Goal: Task Accomplishment & Management: Complete application form

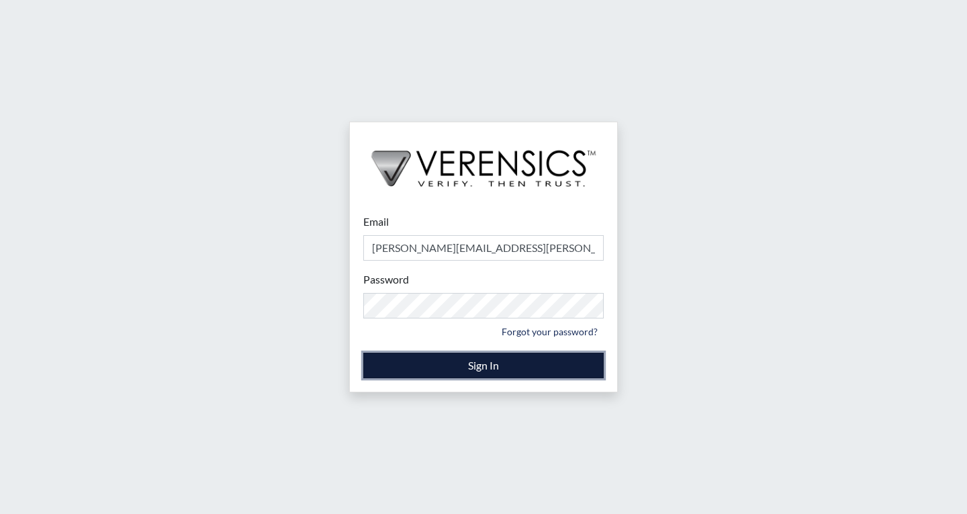
click at [500, 363] on button "Sign In" at bounding box center [483, 366] width 240 height 26
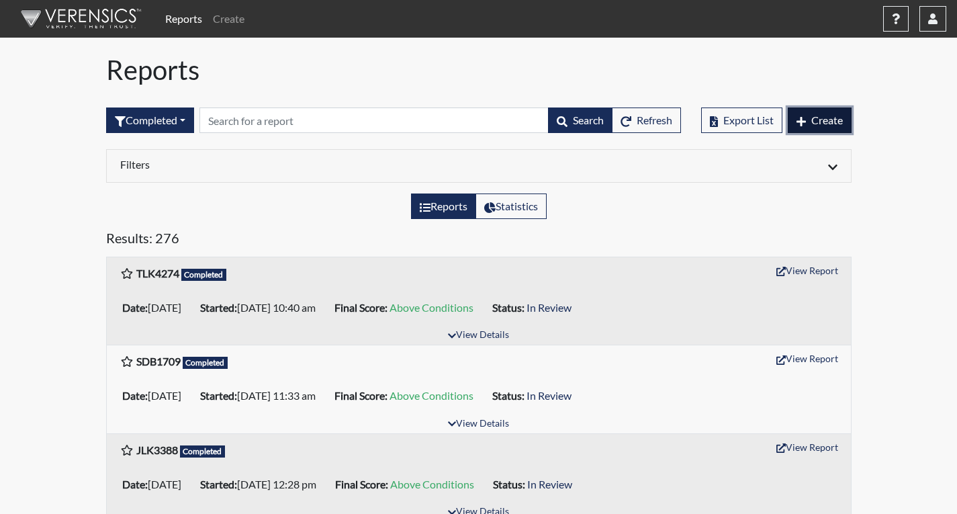
click at [829, 118] on span "Create" at bounding box center [827, 120] width 32 height 13
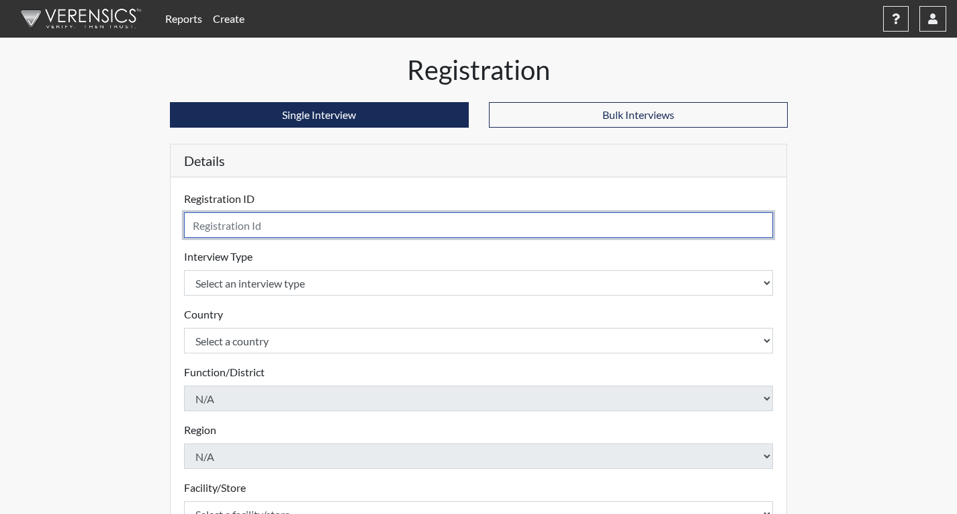
drag, startPoint x: 235, startPoint y: 230, endPoint x: 240, endPoint y: 210, distance: 21.5
click at [236, 226] on input "text" at bounding box center [479, 225] width 590 height 26
type input "DTW6703"
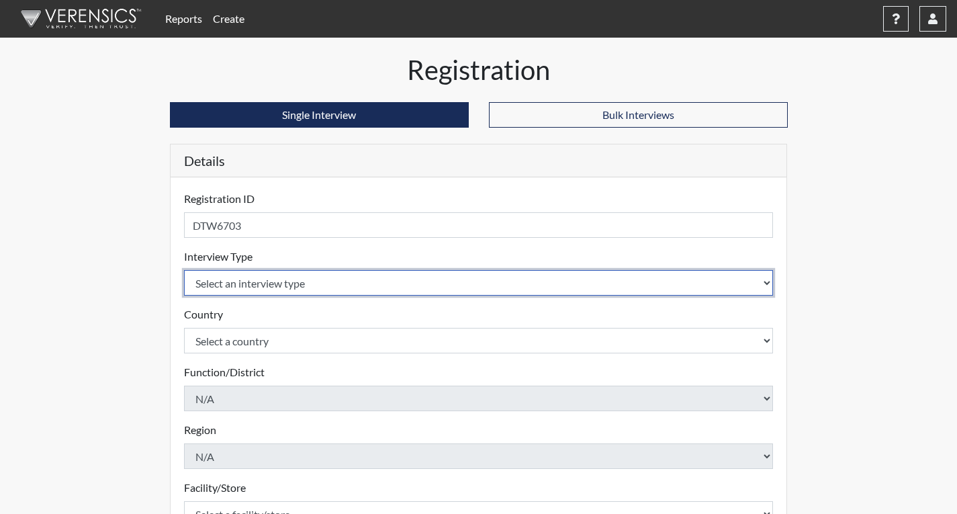
click at [254, 284] on select "Select an interview type Corrections Pre-Employment" at bounding box center [479, 283] width 590 height 26
select select "ff733e93-e1bf-11ea-9c9f-0eff0cf7eb8f"
click at [184, 270] on select "Select an interview type Corrections Pre-Employment" at bounding box center [479, 283] width 590 height 26
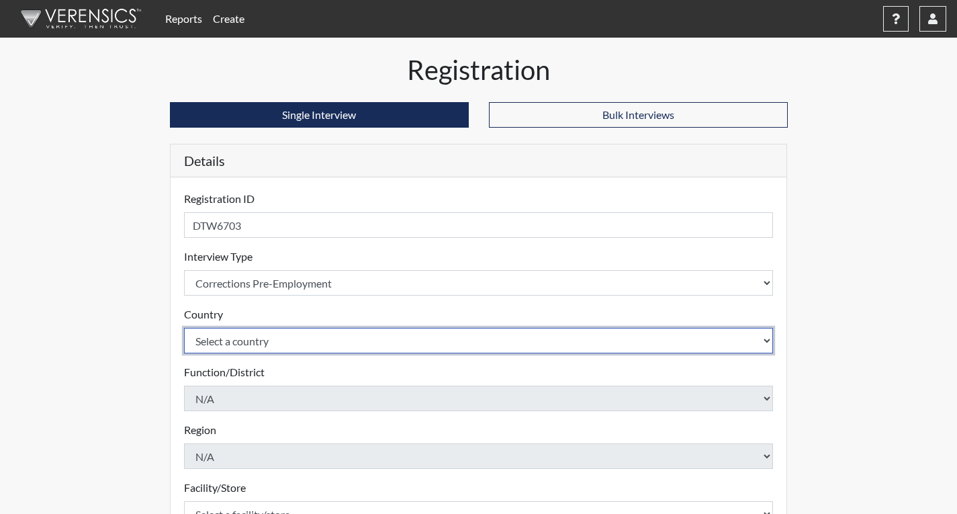
click at [240, 349] on select "Select a country [GEOGRAPHIC_DATA] [GEOGRAPHIC_DATA]" at bounding box center [479, 341] width 590 height 26
select select "united-states-of-[GEOGRAPHIC_DATA]"
click at [184, 328] on select "Select a country [GEOGRAPHIC_DATA] [GEOGRAPHIC_DATA]" at bounding box center [479, 341] width 590 height 26
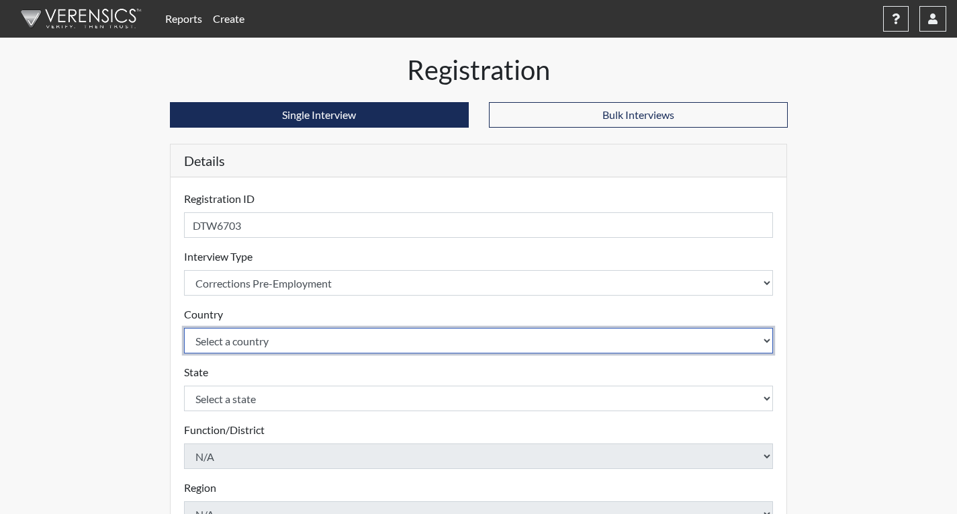
scroll to position [67, 0]
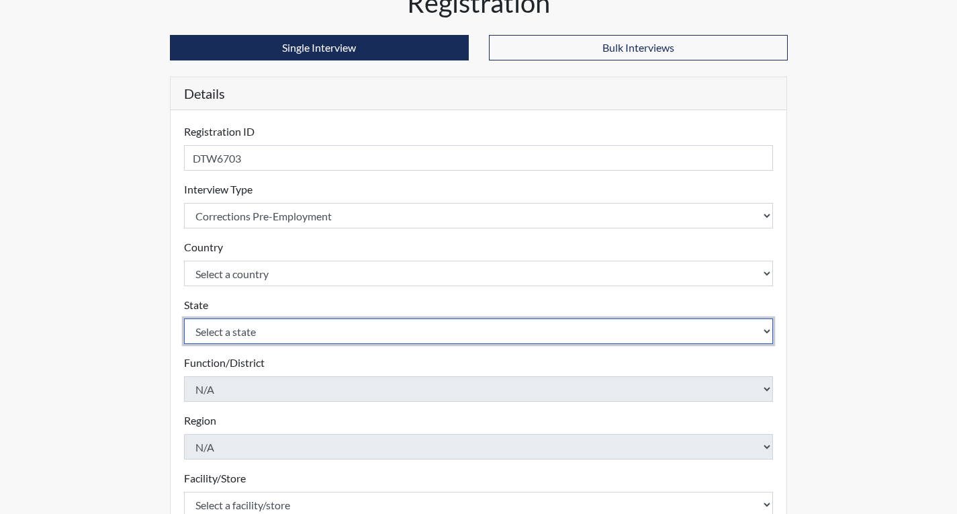
click at [272, 336] on select "Select a state [US_STATE] [US_STATE] [US_STATE] [US_STATE] [US_STATE] [US_STATE…" at bounding box center [479, 331] width 590 height 26
select select "GA"
click at [184, 318] on select "Select a state [US_STATE] [US_STATE] [US_STATE] [US_STATE] [US_STATE] [US_STATE…" at bounding box center [479, 331] width 590 height 26
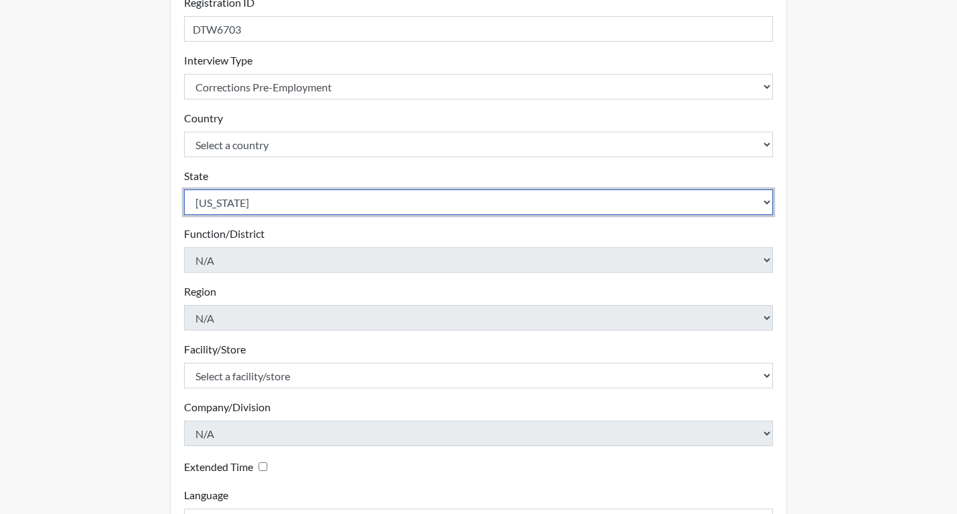
scroll to position [202, 0]
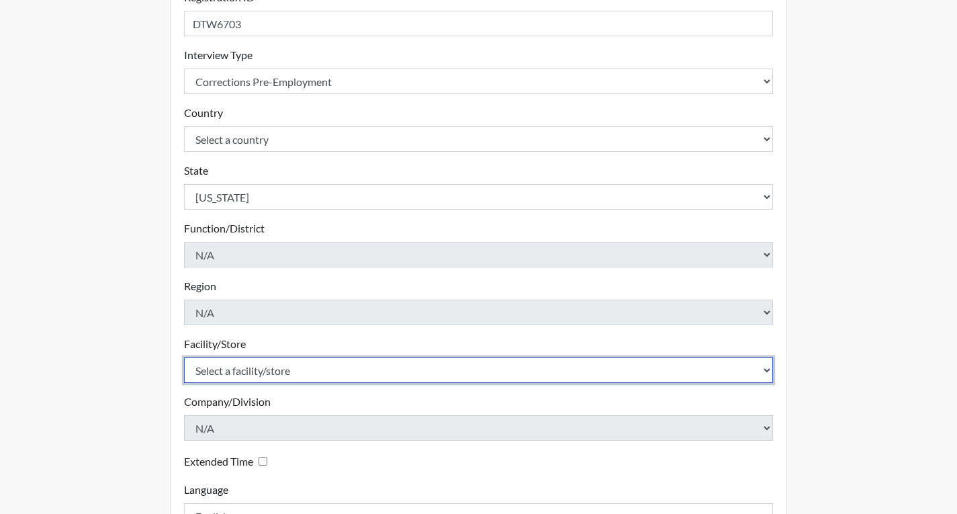
click at [253, 369] on select "Select a facility/store [PERSON_NAME]" at bounding box center [479, 370] width 590 height 26
select select "022d70d9-6788-4b21-95d9-d3ba1afe1ec8"
click at [184, 357] on select "Select a facility/store [PERSON_NAME]" at bounding box center [479, 370] width 590 height 26
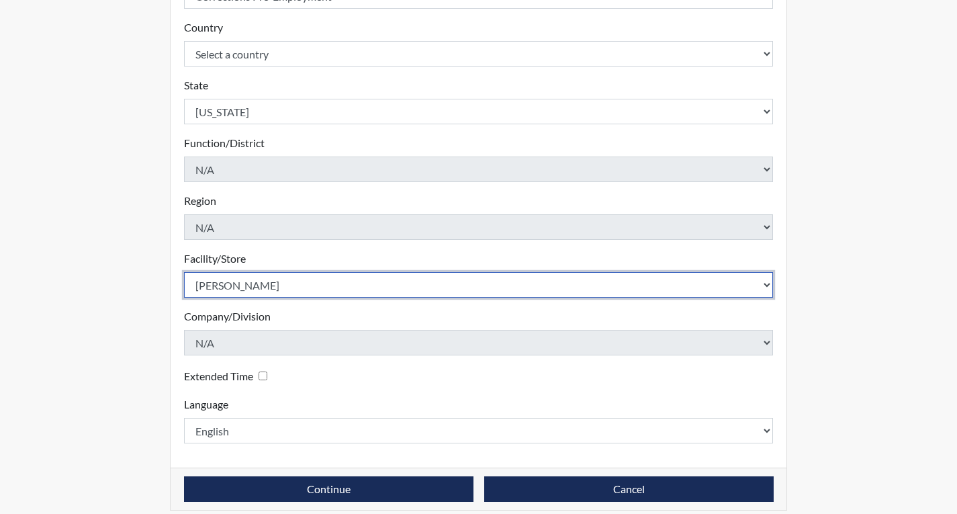
scroll to position [300, 0]
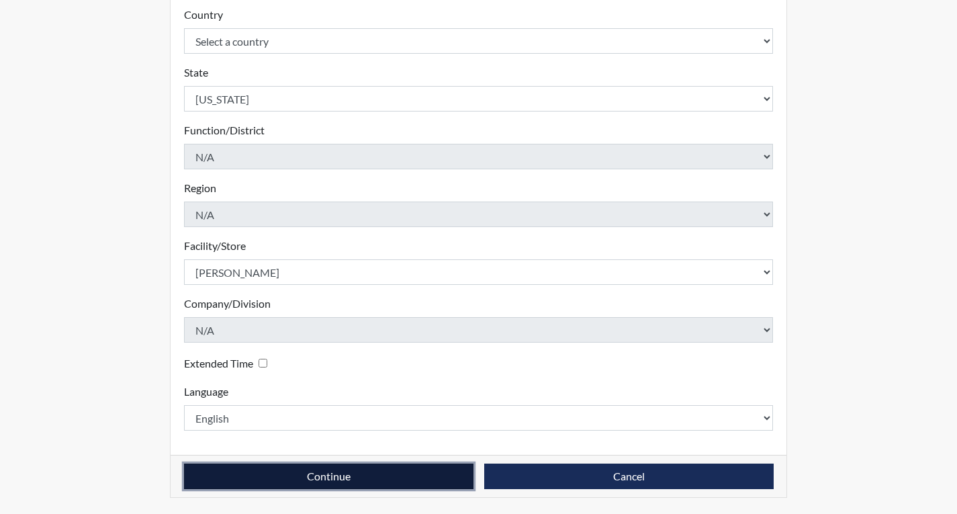
drag, startPoint x: 371, startPoint y: 486, endPoint x: 351, endPoint y: 492, distance: 21.0
click at [370, 486] on button "Continue" at bounding box center [329, 476] width 290 height 26
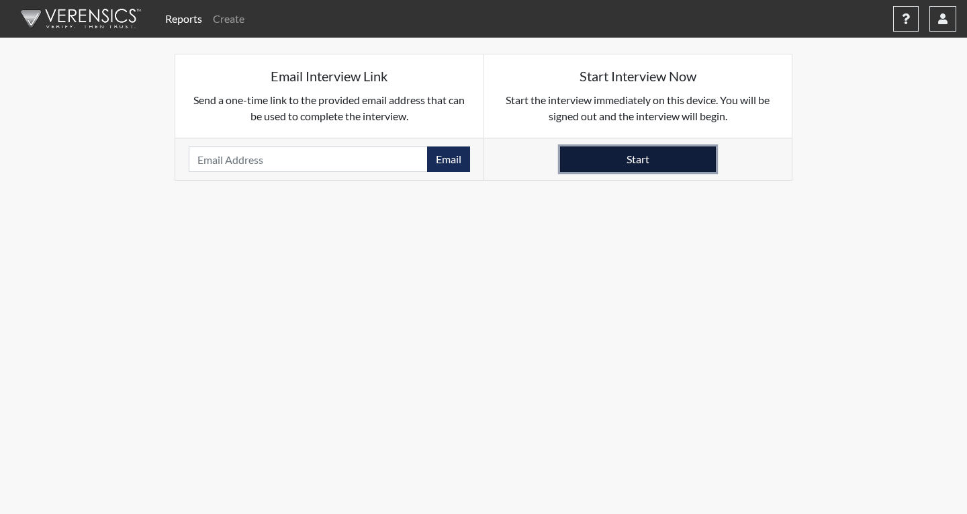
click at [674, 155] on button "Start" at bounding box center [638, 159] width 156 height 26
